Goal: Navigation & Orientation: Find specific page/section

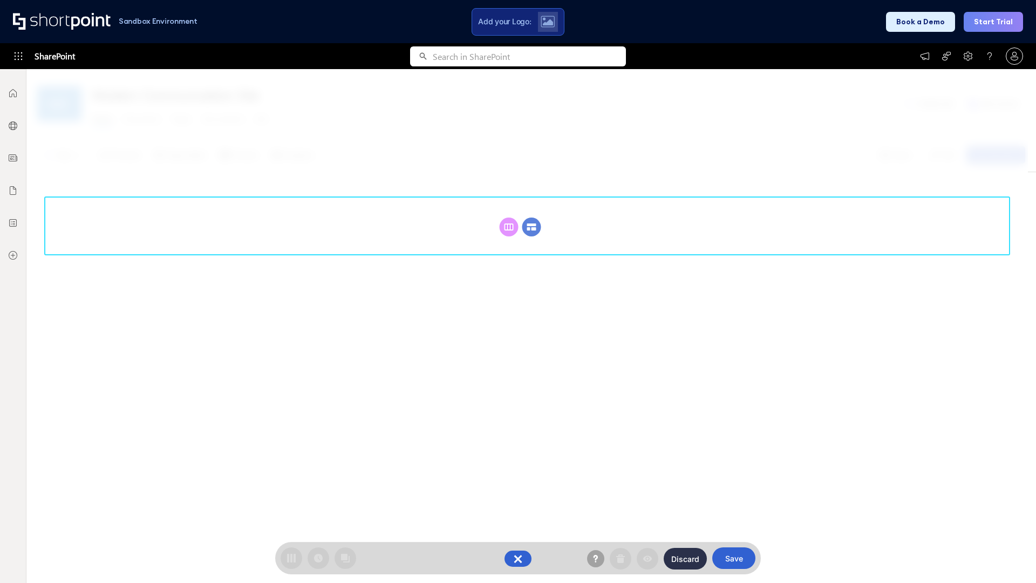
click at [531, 227] on circle at bounding box center [531, 226] width 19 height 19
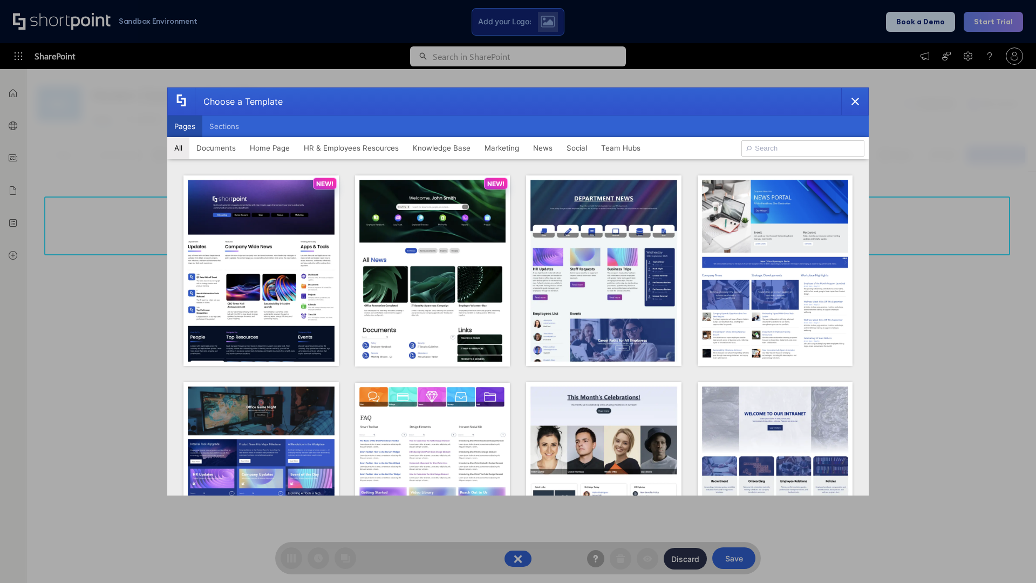
click at [184, 126] on button "Pages" at bounding box center [184, 126] width 35 height 22
type input "HR 8"
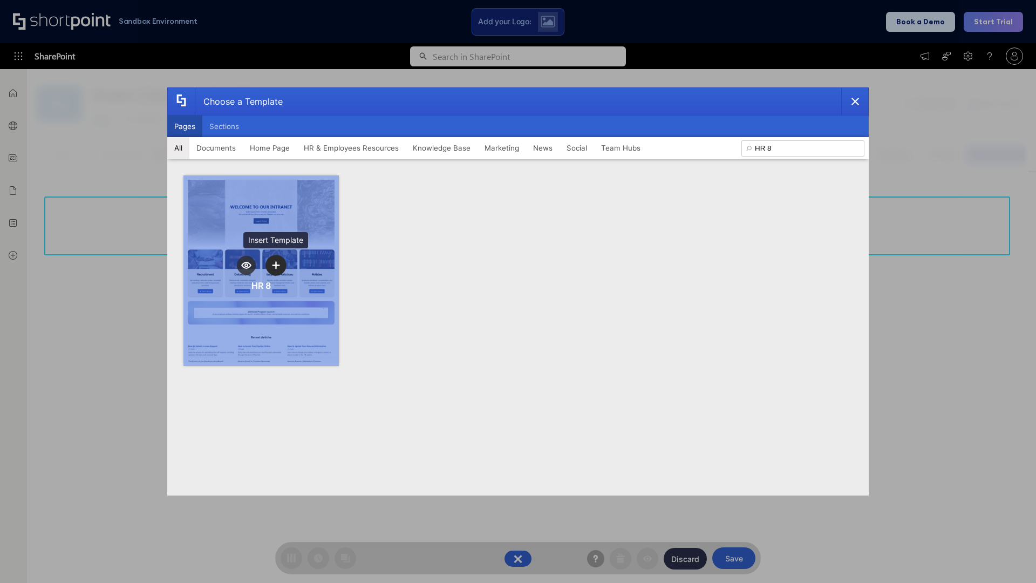
click at [276, 265] on icon "template selector" at bounding box center [276, 265] width 8 height 8
